Goal: Information Seeking & Learning: Learn about a topic

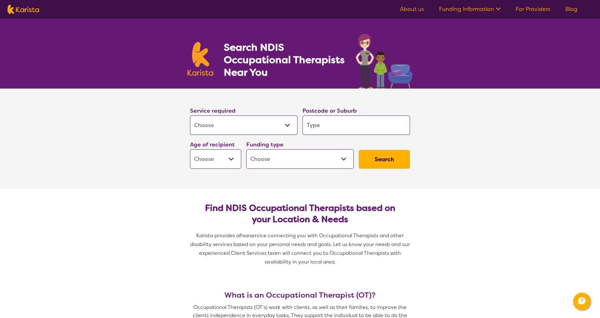
select select "[MEDICAL_DATA]"
select select "AD"
click option "Adult - 18 to 64" at bounding box center [0, 0] width 0 height 0
select select "AD"
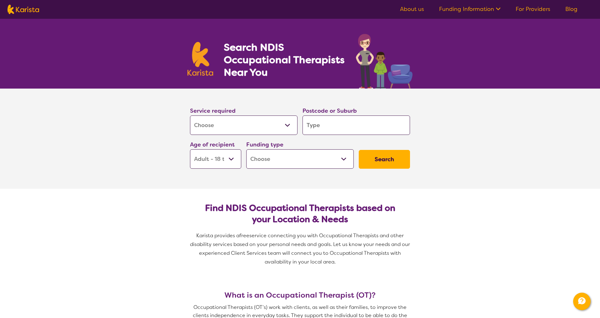
click at [246, 149] on select "Home Care Package (HCP) National Disability Insurance Scheme (NDIS) I don't know" at bounding box center [300, 158] width 108 height 19
select select "i-don-t-know"
click option "I don't know" at bounding box center [0, 0] width 0 height 0
select select "i-don-t-know"
click at [325, 126] on input "search" at bounding box center [357, 124] width 108 height 19
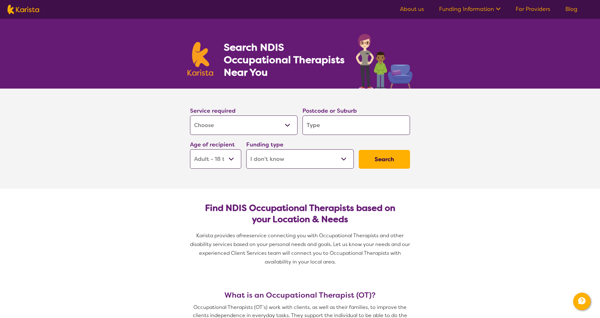
type input "2"
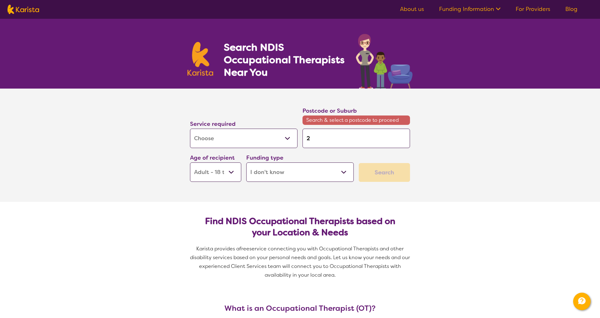
type input "20"
type input "204"
type input "2049"
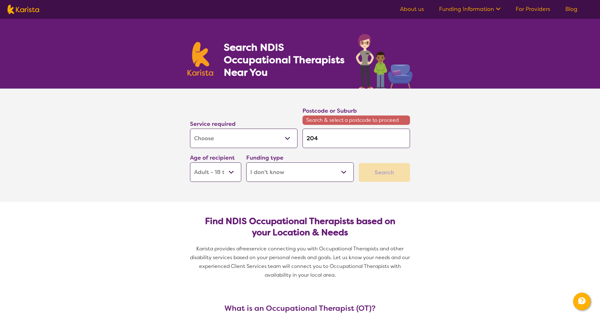
type input "2049"
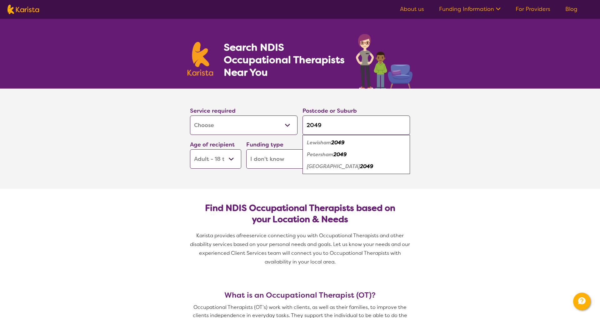
type input "2049"
click at [344, 151] on em "2049" at bounding box center [340, 154] width 13 height 7
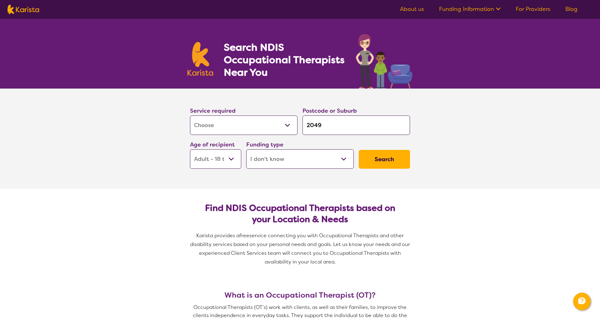
click at [375, 159] on button "Search" at bounding box center [384, 159] width 51 height 19
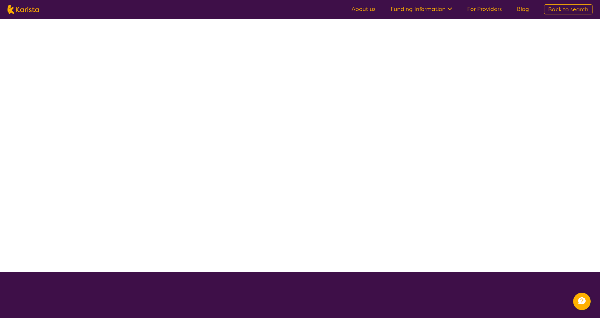
select select "[MEDICAL_DATA]"
select select "AD"
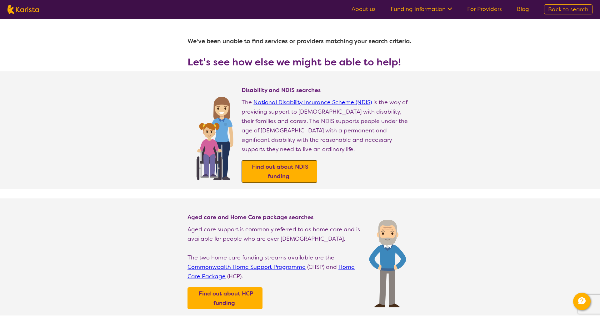
click at [275, 172] on b "Find out about NDIS funding" at bounding box center [280, 171] width 57 height 17
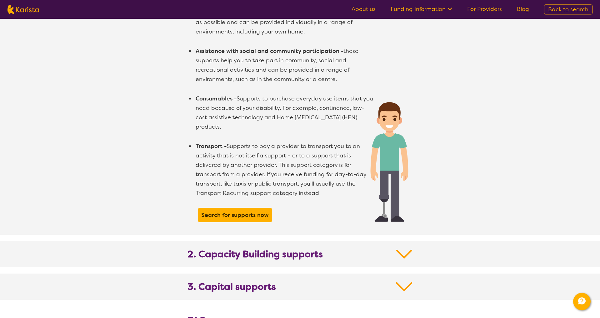
scroll to position [499, 0]
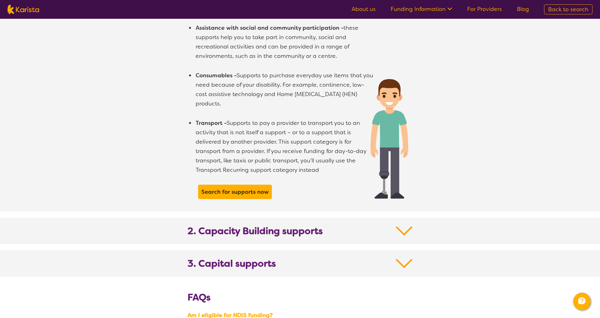
click at [402, 225] on img at bounding box center [404, 230] width 17 height 11
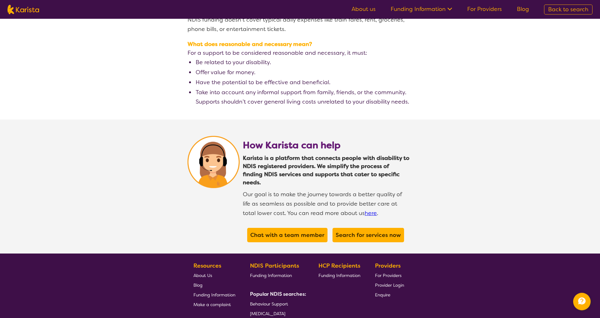
scroll to position [1497, 0]
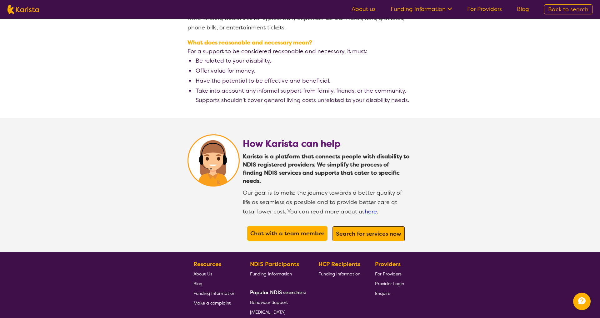
click at [370, 230] on b "Search for services now" at bounding box center [368, 234] width 65 height 8
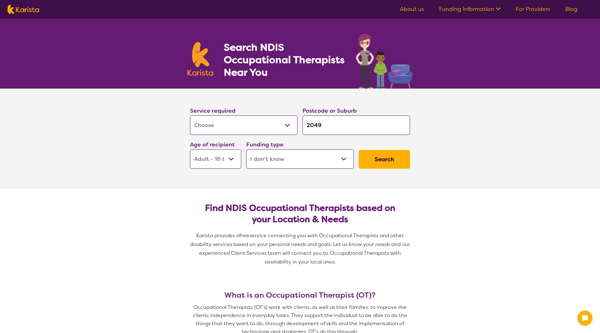
select select "[MEDICAL_DATA]"
select select "AD"
select select "i-don-t-know"
select select "[MEDICAL_DATA]"
select select "AD"
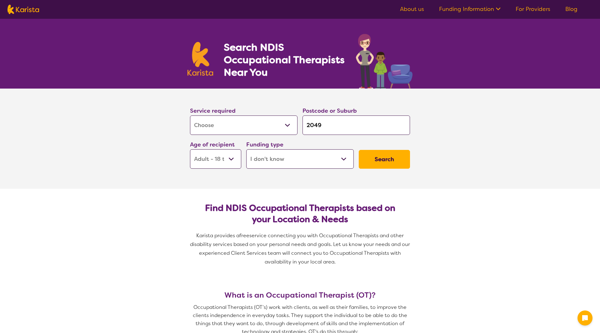
select select "i-don-t-know"
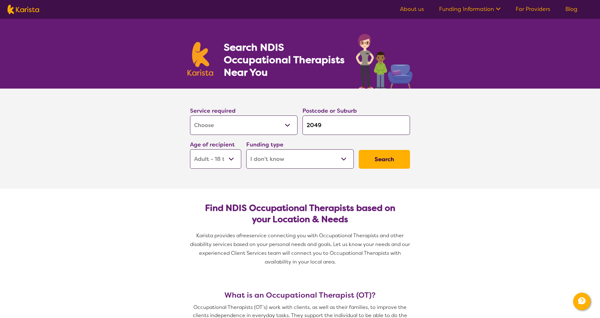
click at [190, 149] on select "Early Childhood - 0 to 9 Child - 10 to 11 Adolescent - 12 to 17 Adult - 18 to 6…" at bounding box center [215, 158] width 51 height 19
click option "Adult - 18 to 64" at bounding box center [0, 0] width 0 height 0
click at [246, 149] on select "Home Care Package (HCP) National Disability Insurance Scheme (NDIS) I don't know" at bounding box center [300, 158] width 108 height 19
select select "NDIS"
click option "National Disability Insurance Scheme (NDIS)" at bounding box center [0, 0] width 0 height 0
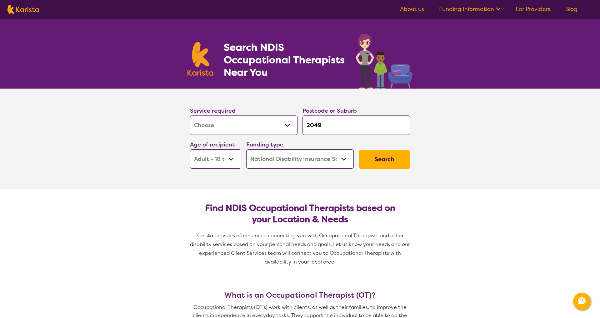
select select "NDIS"
click at [381, 159] on button "Search" at bounding box center [384, 159] width 51 height 19
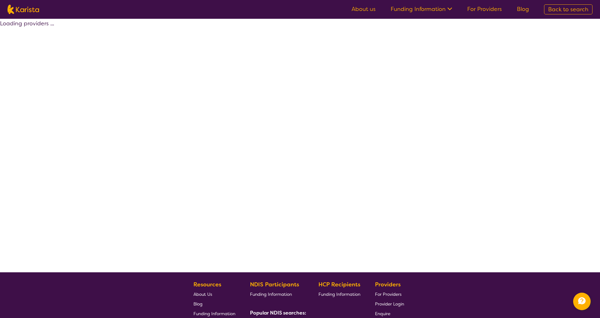
select select "by_score"
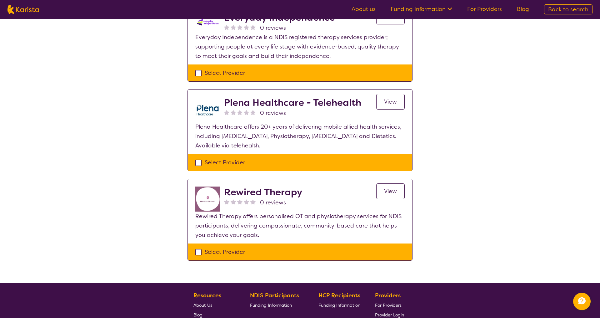
scroll to position [642, 0]
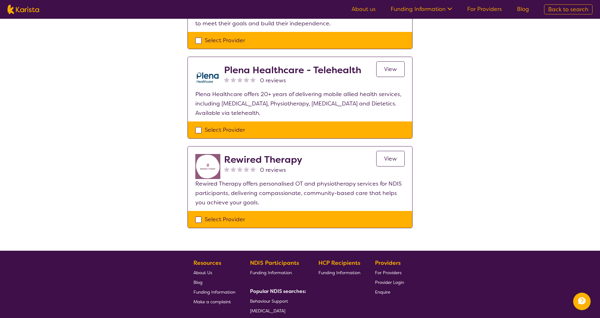
click at [379, 157] on link "View" at bounding box center [390, 159] width 28 height 16
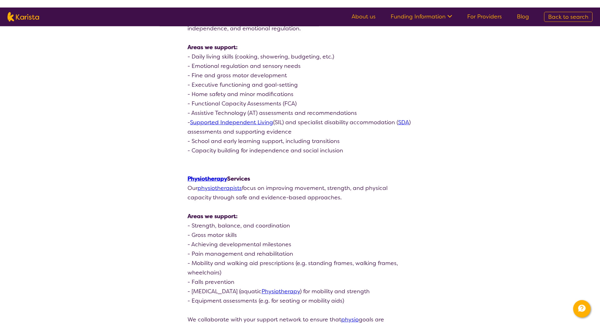
scroll to position [463, 0]
